Goal: Check status: Check status

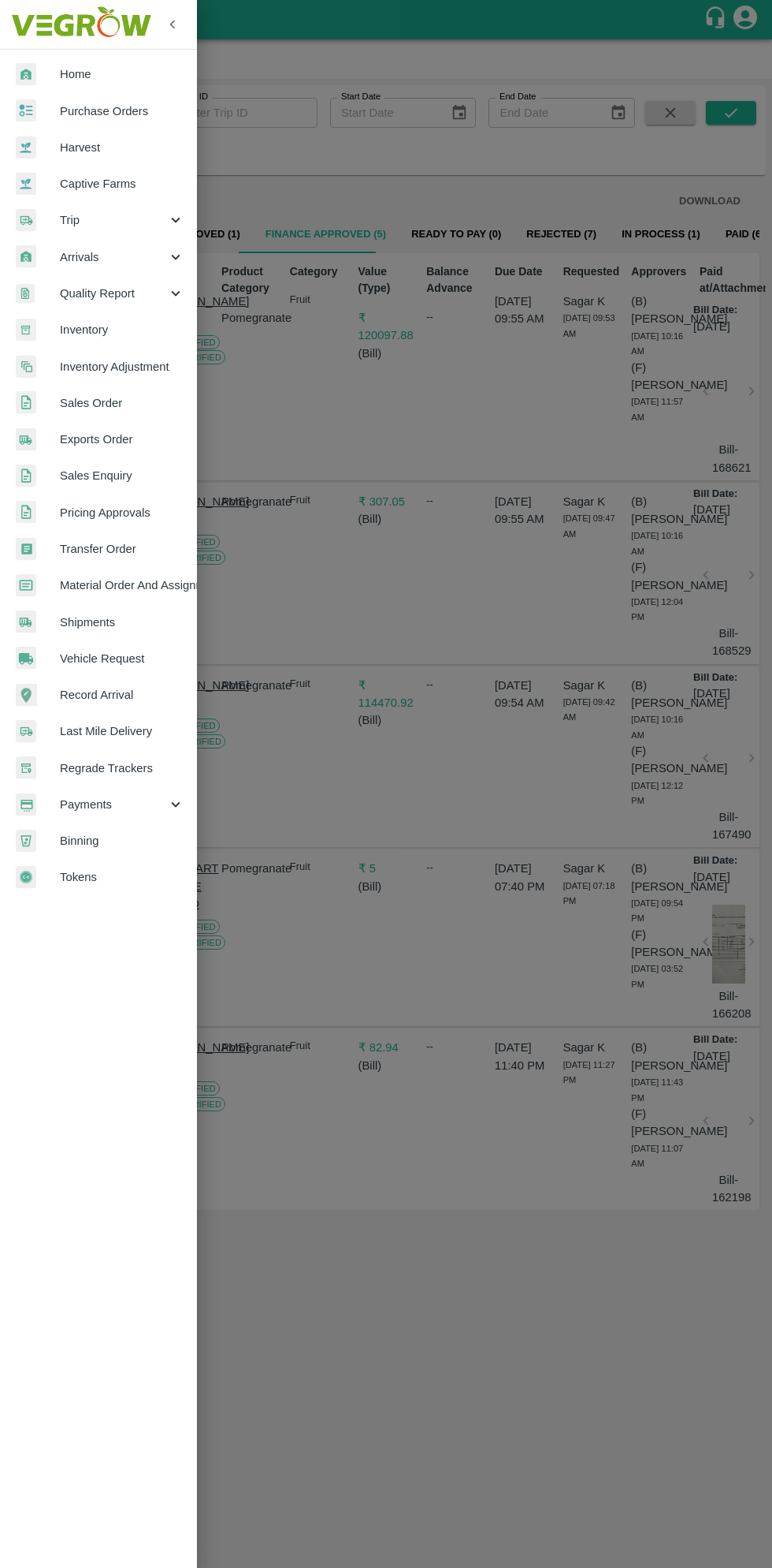
click at [111, 802] on span "Payments" at bounding box center [113, 804] width 107 height 17
click at [171, 843] on span "My Payment Requests" at bounding box center [128, 840] width 112 height 17
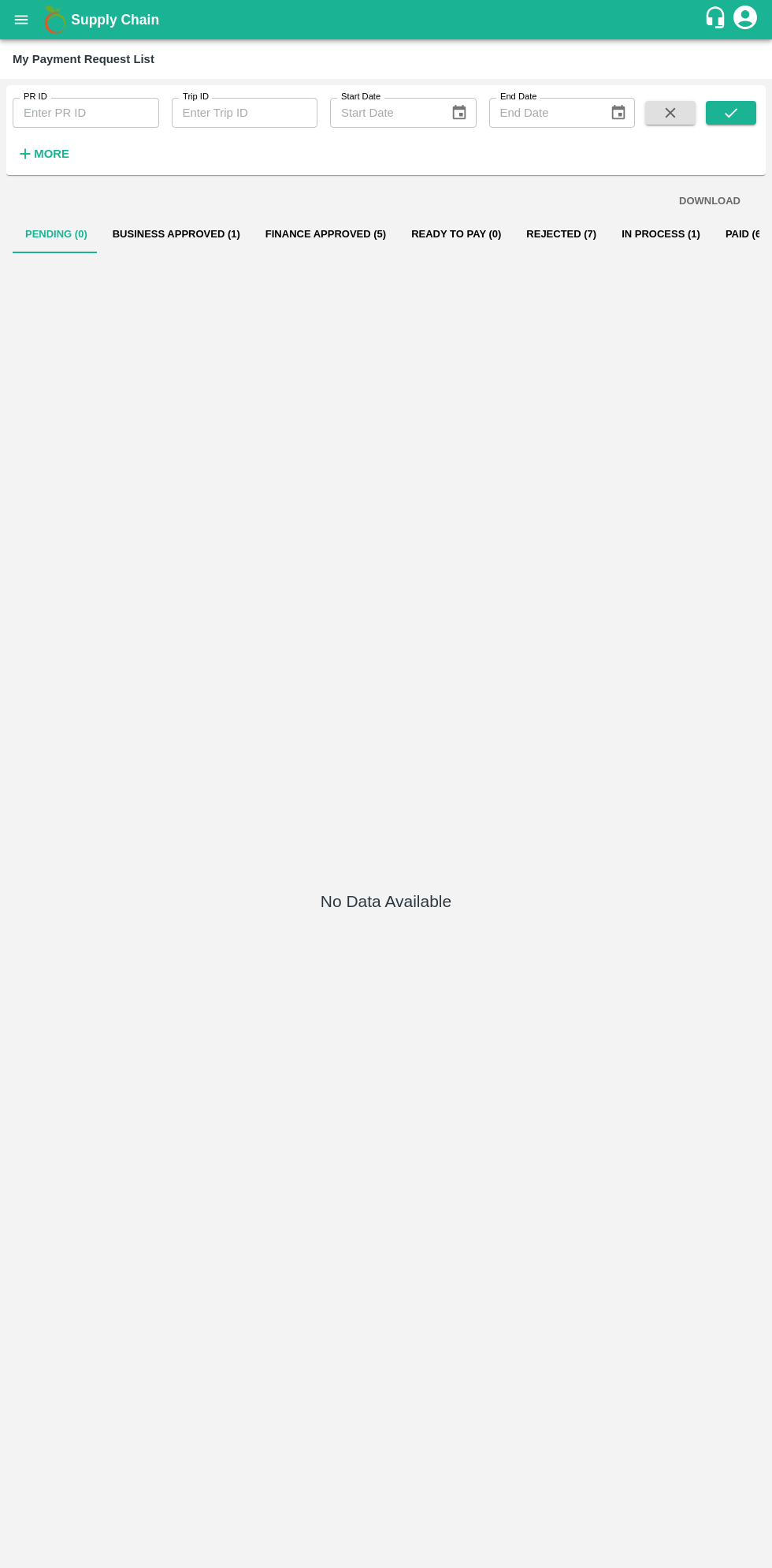
click at [173, 234] on button "Business Approved (1)" at bounding box center [177, 234] width 153 height 38
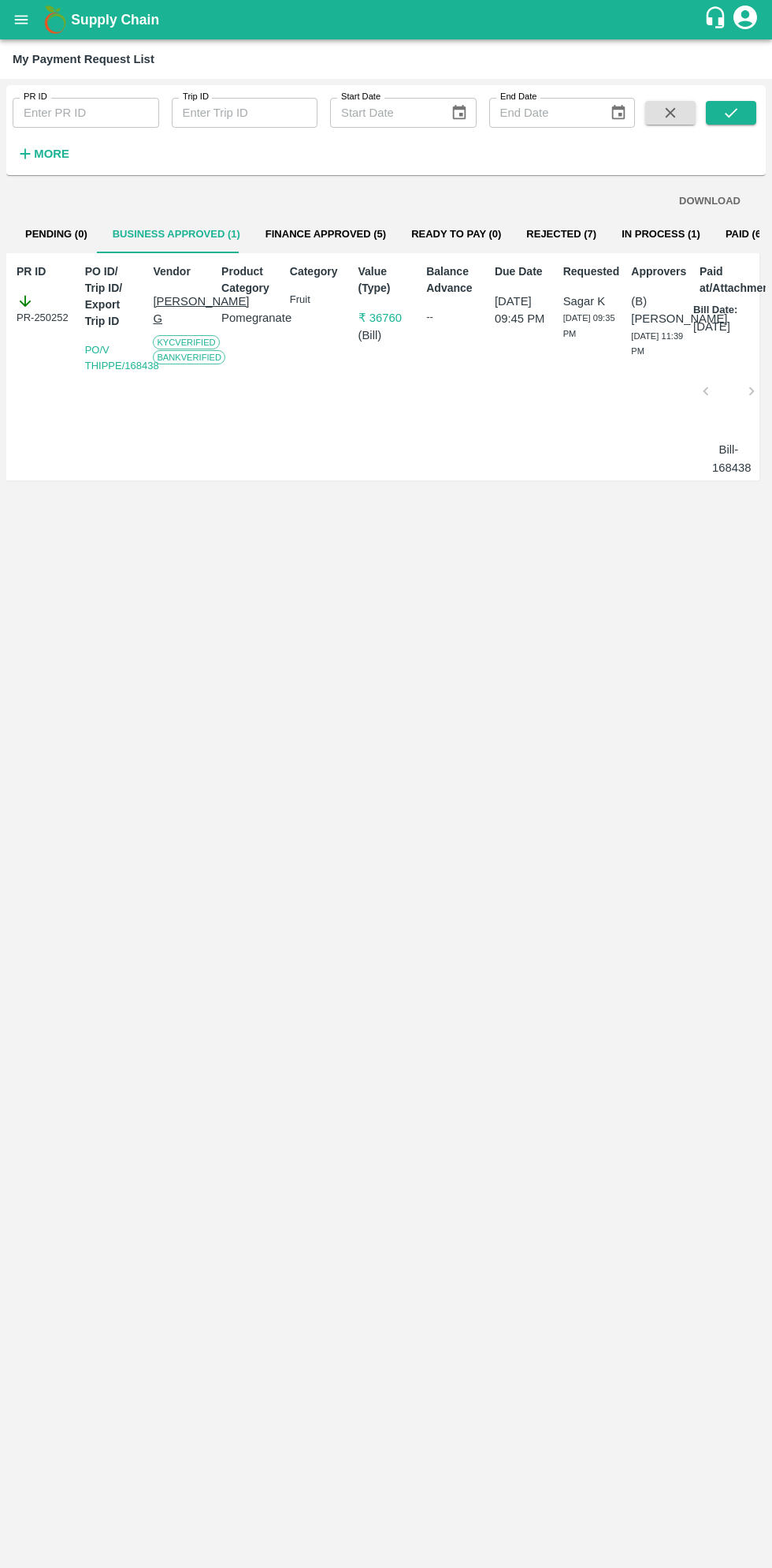
click at [321, 245] on button "Finance Approved (5)" at bounding box center [326, 234] width 146 height 38
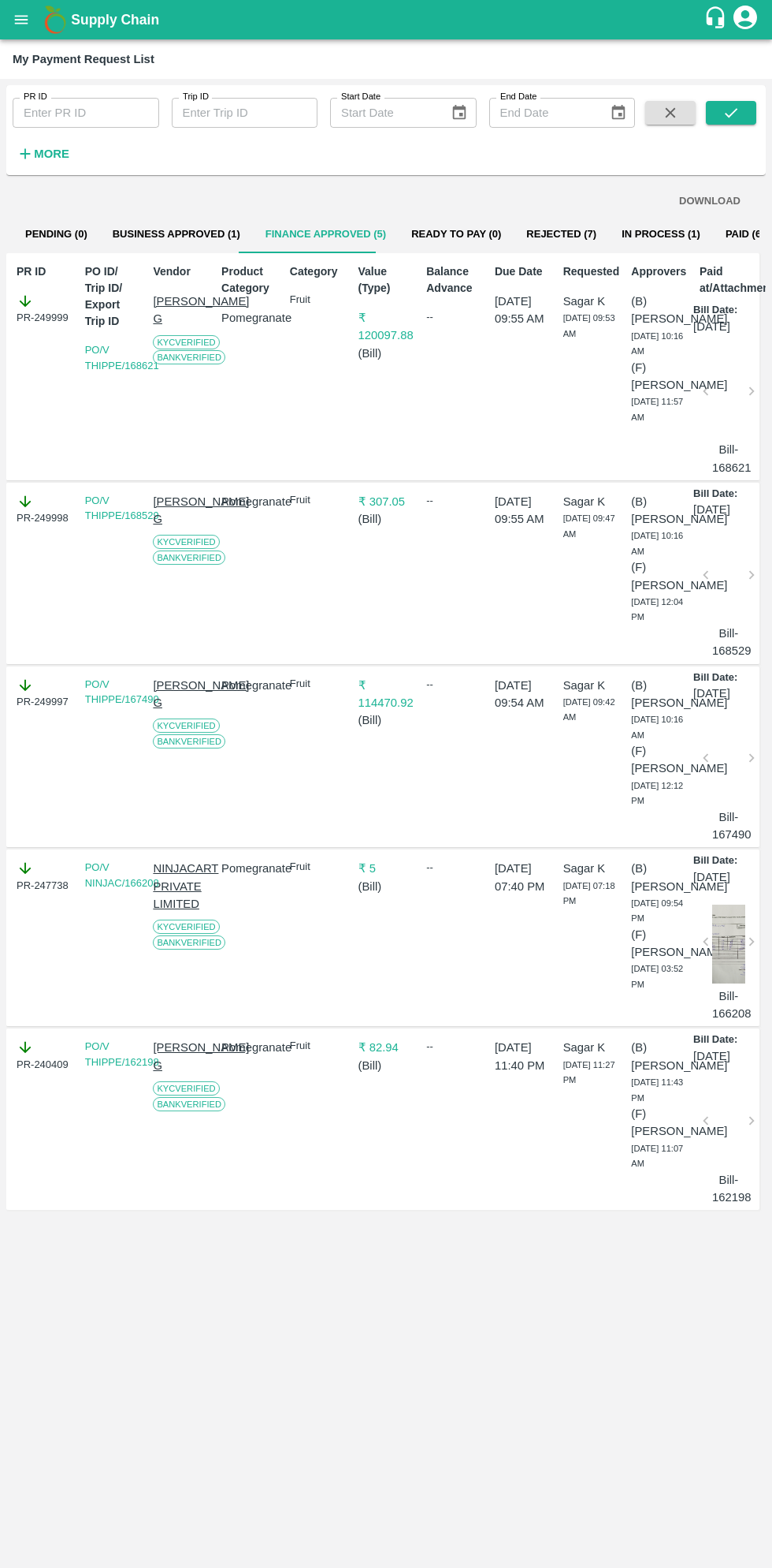
click at [633, 228] on button "In Process (1)" at bounding box center [661, 234] width 104 height 38
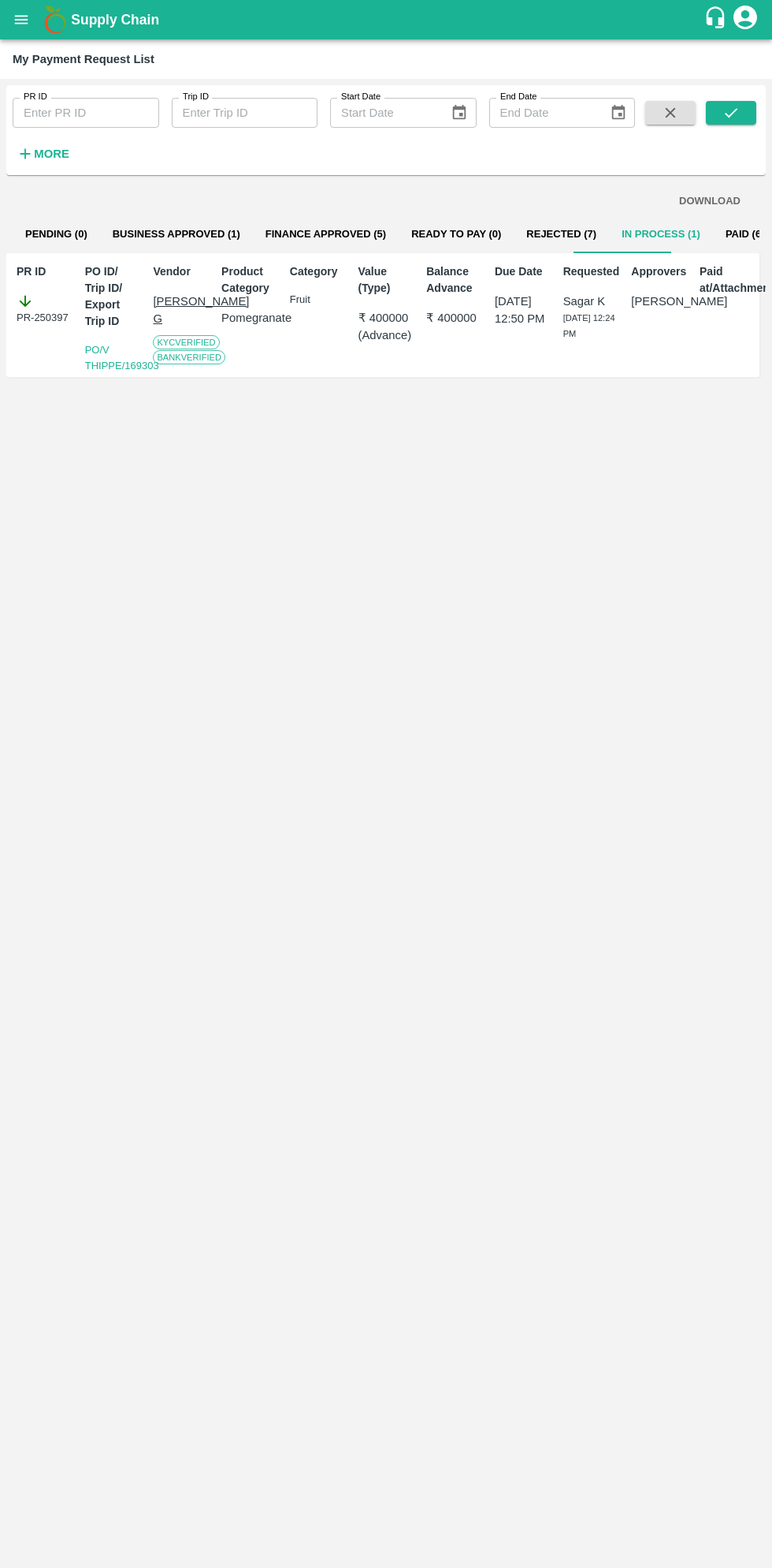
click at [176, 235] on button "Business Approved (1)" at bounding box center [177, 234] width 153 height 38
